Goal: Transaction & Acquisition: Purchase product/service

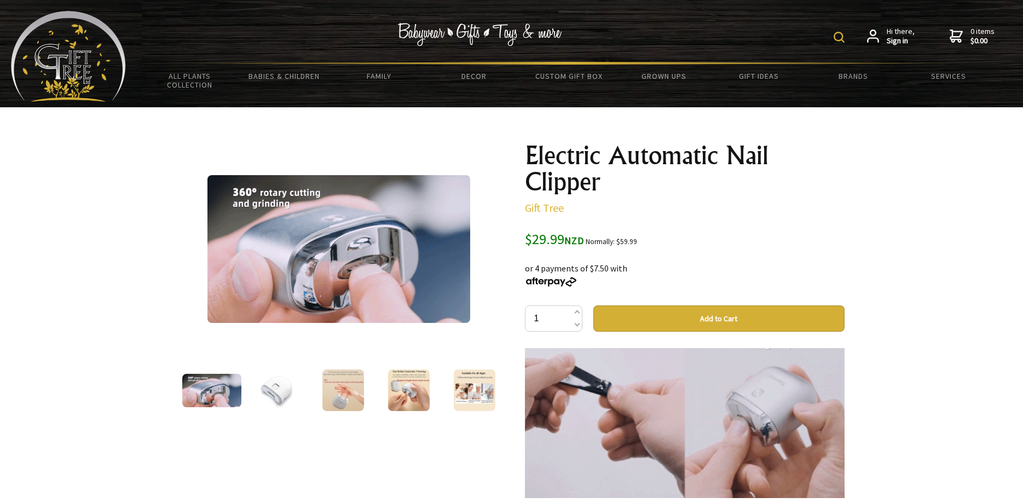
click at [719, 311] on button "Add to Cart" at bounding box center [719, 319] width 251 height 26
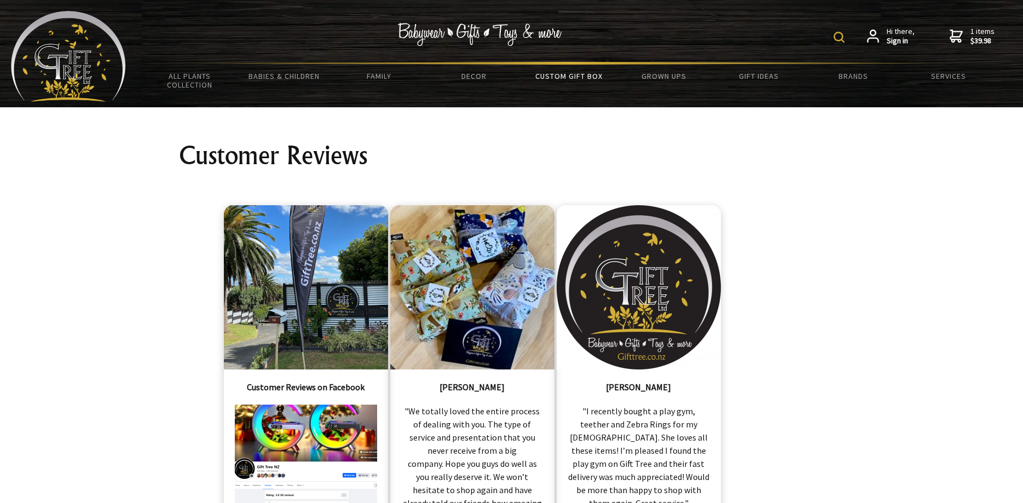
click at [580, 73] on link "Custom Gift Box" at bounding box center [569, 76] width 95 height 23
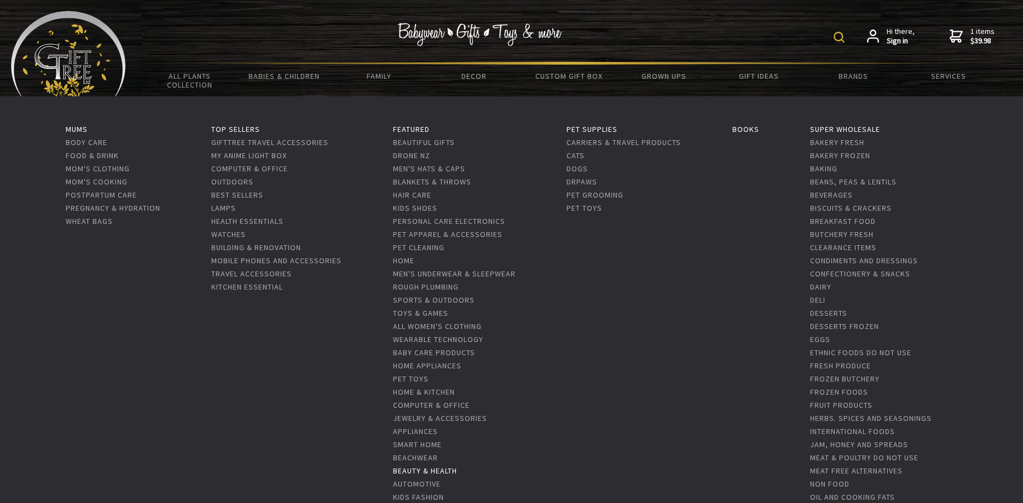
click at [426, 474] on link "Beauty & Health" at bounding box center [425, 471] width 64 height 10
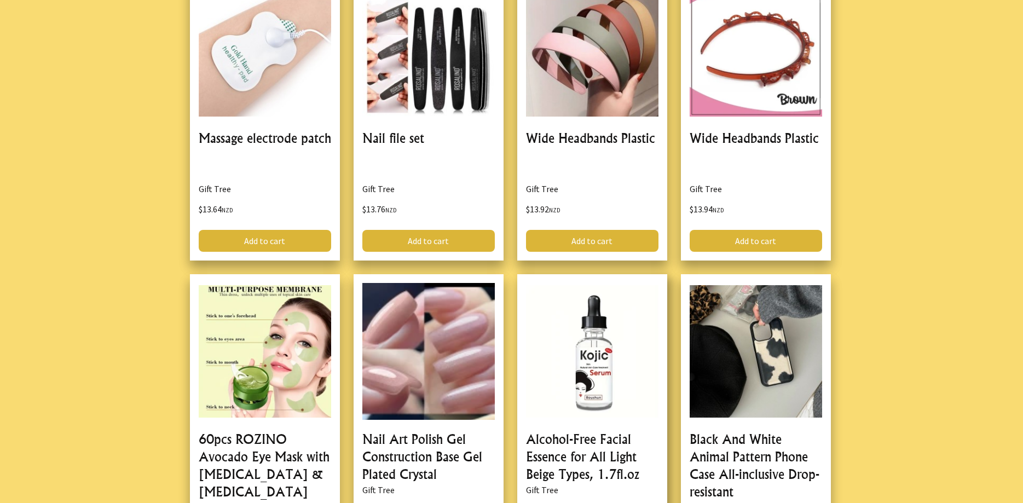
scroll to position [1843, 0]
